Goal: Information Seeking & Learning: Learn about a topic

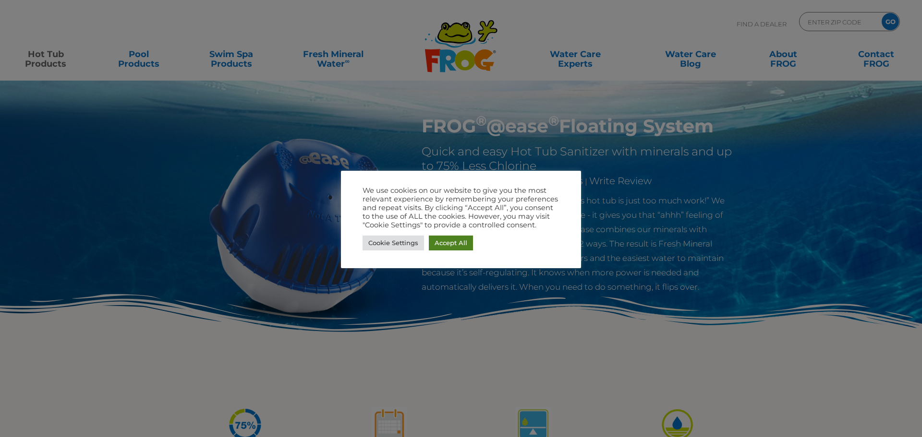
click at [448, 247] on link "Accept All" at bounding box center [451, 243] width 44 height 15
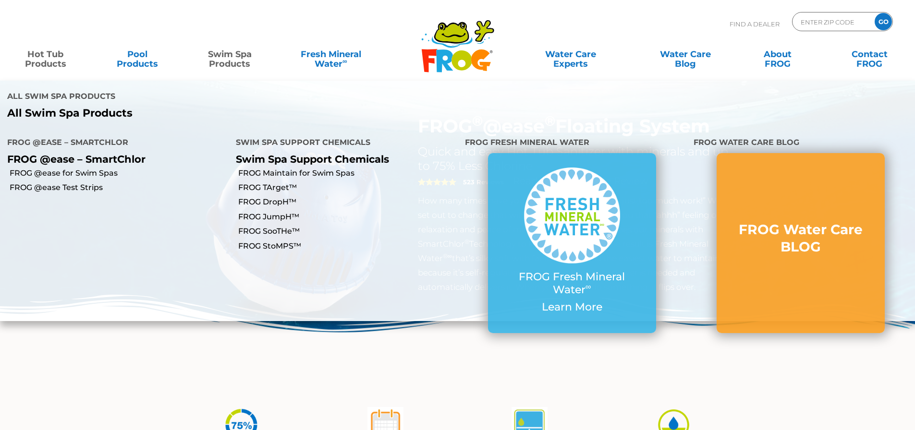
click at [219, 61] on link "Swim Spa Products" at bounding box center [230, 54] width 72 height 19
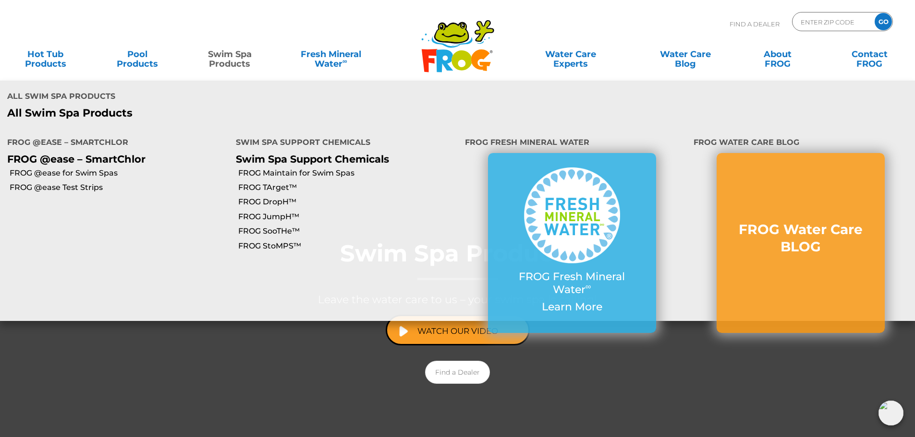
click at [77, 107] on p "All Swim Spa Products" at bounding box center [228, 113] width 443 height 12
click at [76, 168] on link "FROG @ease for Swim Spas" at bounding box center [119, 173] width 219 height 11
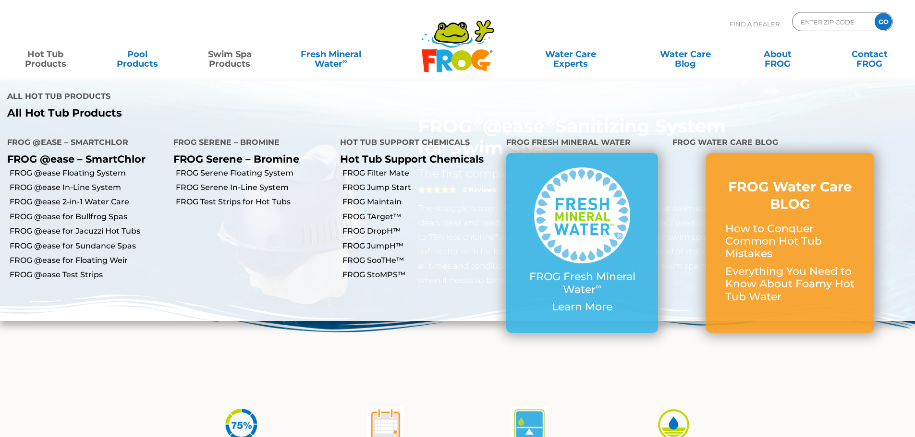
click at [45, 59] on link "Hot Tub Products" at bounding box center [46, 54] width 72 height 19
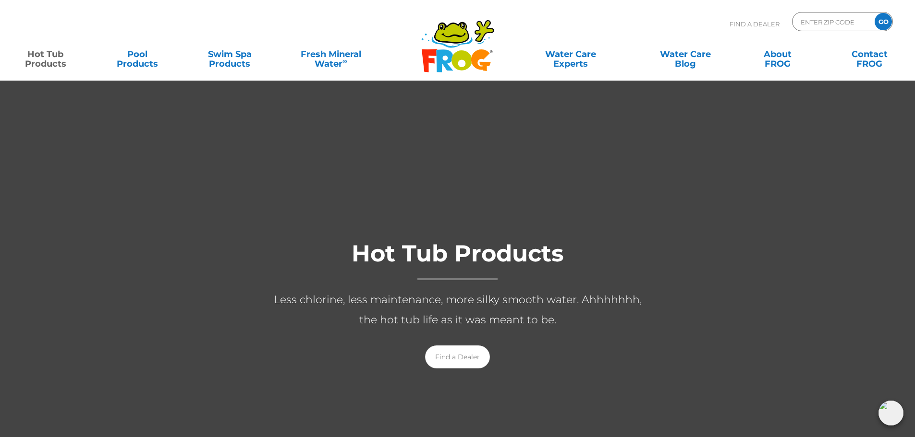
click at [47, 55] on link "Hot Tub Products" at bounding box center [46, 54] width 72 height 19
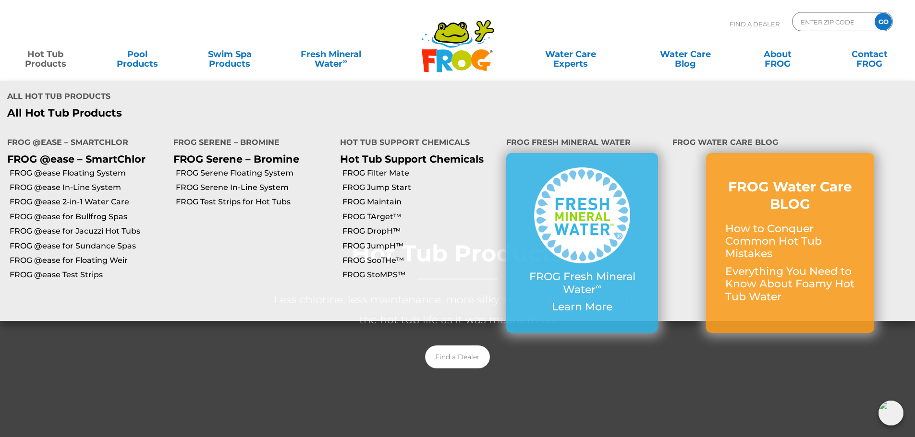
click at [51, 107] on p "All Hot Tub Products" at bounding box center [228, 113] width 443 height 12
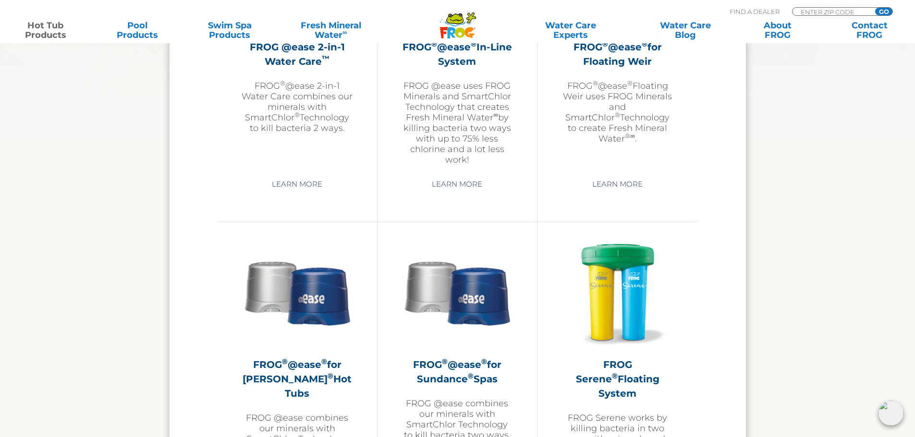
scroll to position [1392, 0]
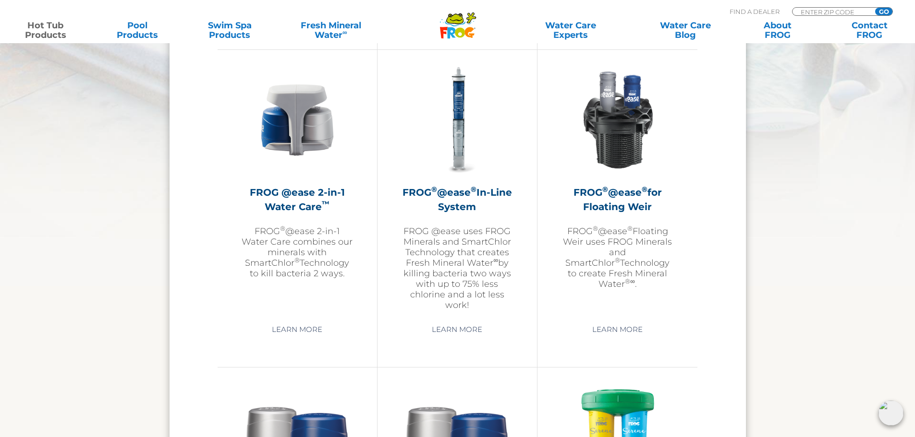
click at [304, 103] on img at bounding box center [296, 119] width 111 height 111
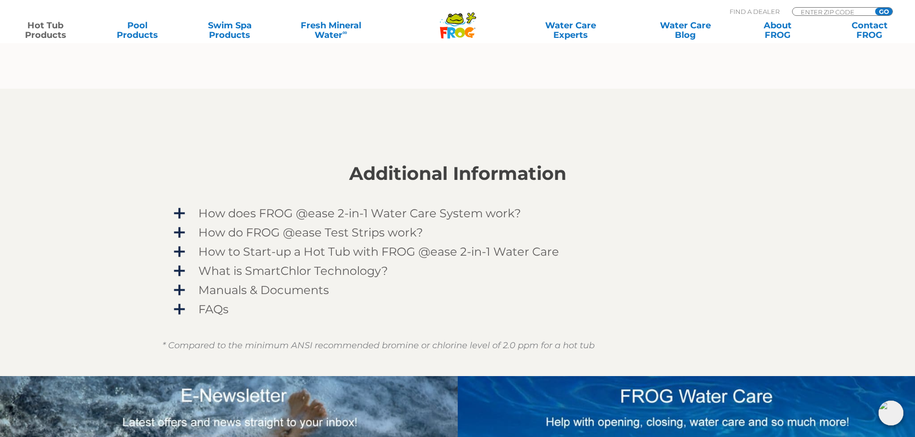
scroll to position [768, 0]
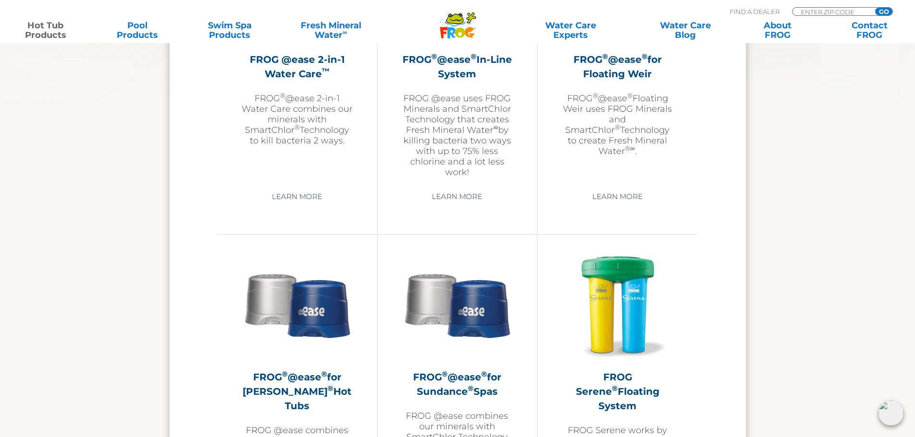
scroll to position [1524, 0]
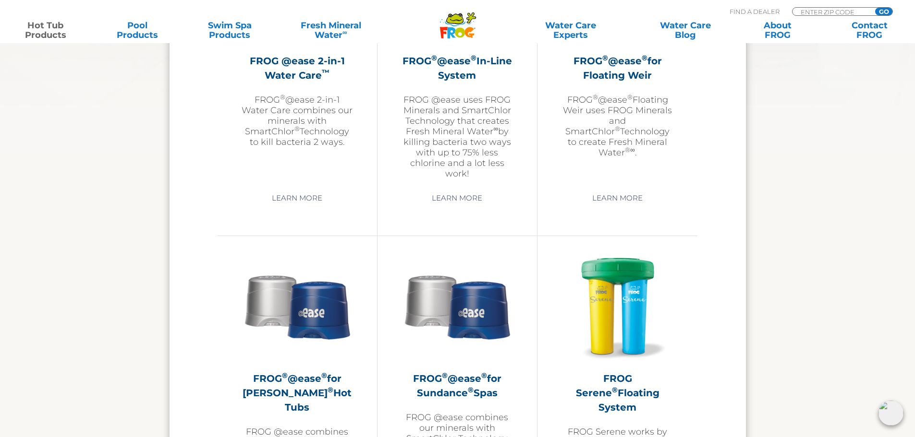
click at [483, 313] on img at bounding box center [456, 306] width 111 height 111
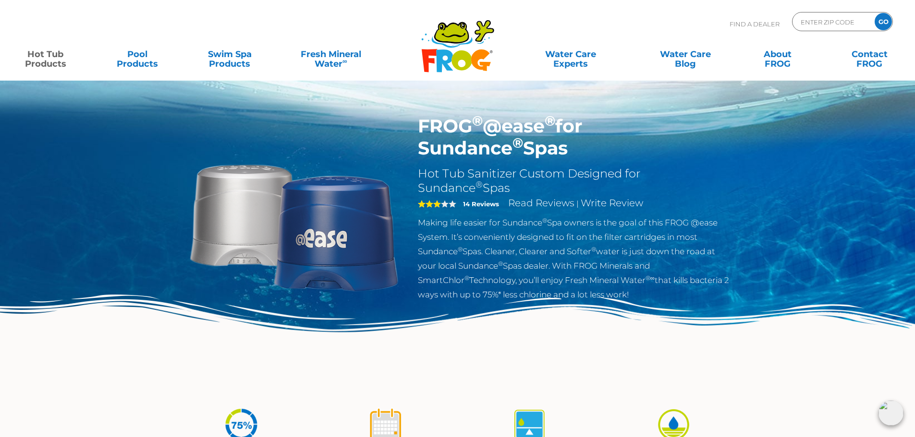
drag, startPoint x: 420, startPoint y: 122, endPoint x: 658, endPoint y: 147, distance: 239.9
click at [658, 147] on h1 "FROG ® @ease ® for Sundance ® Spas" at bounding box center [574, 137] width 313 height 44
copy h1 "FROG ® @ease ® for Sundance ® Spas"
